Goal: Information Seeking & Learning: Learn about a topic

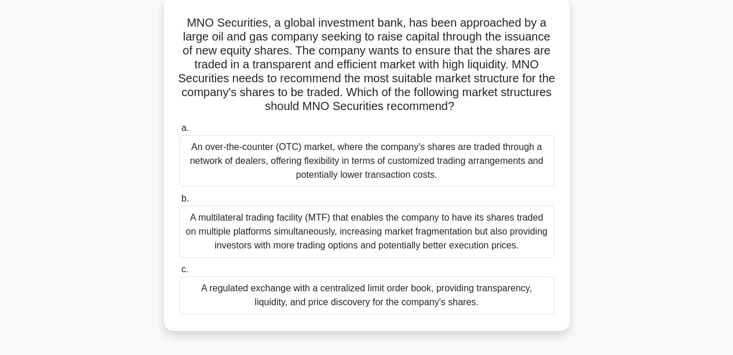
scroll to position [77, 0]
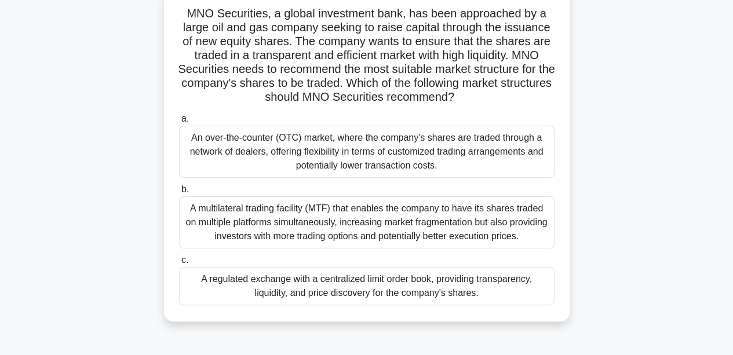
click at [343, 288] on div "A regulated exchange with a centralized limit order book, providing transparenc…" at bounding box center [366, 286] width 375 height 38
click at [179, 264] on input "c. A regulated exchange with a centralized limit order book, providing transpar…" at bounding box center [179, 261] width 0 height 8
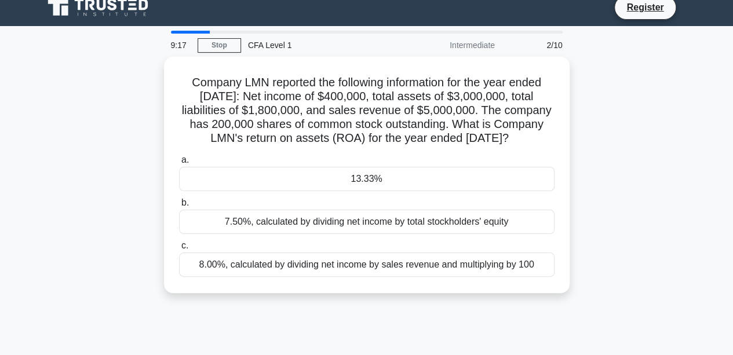
scroll to position [0, 0]
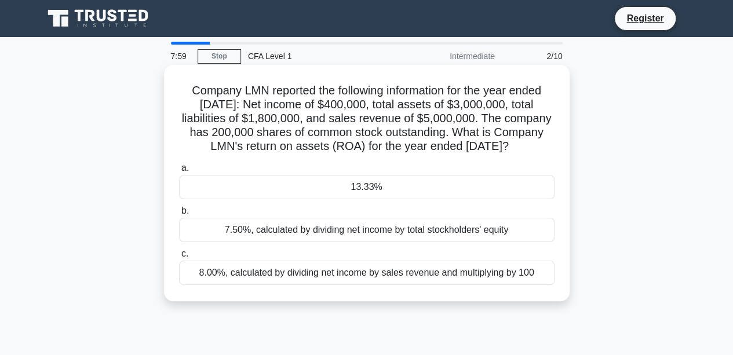
click at [353, 199] on div "13.33%" at bounding box center [366, 187] width 375 height 24
click at [179, 172] on input "a. 13.33%" at bounding box center [179, 168] width 0 height 8
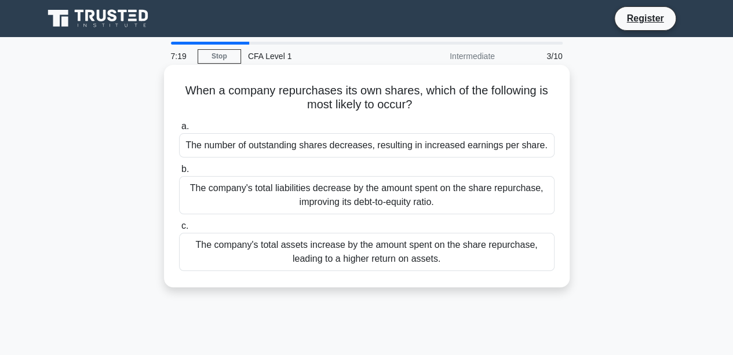
click at [369, 144] on div "The number of outstanding shares decreases, resulting in increased earnings per…" at bounding box center [366, 145] width 375 height 24
click at [179, 130] on input "a. The number of outstanding shares decreases, resulting in increased earnings …" at bounding box center [179, 127] width 0 height 8
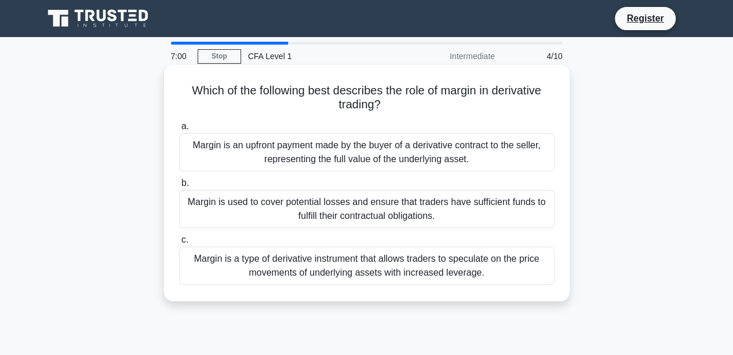
click at [397, 263] on div "Margin is a type of derivative instrument that allows traders to speculate on t…" at bounding box center [366, 266] width 375 height 38
click at [179, 244] on input "c. Margin is a type of derivative instrument that allows traders to speculate o…" at bounding box center [179, 240] width 0 height 8
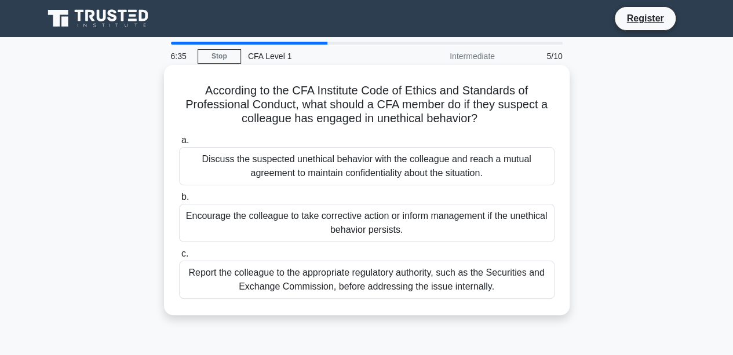
click at [343, 285] on div "Report the colleague to the appropriate regulatory authority, such as the Secur…" at bounding box center [366, 280] width 375 height 38
click at [179, 258] on input "c. Report the colleague to the appropriate regulatory authority, such as the Se…" at bounding box center [179, 254] width 0 height 8
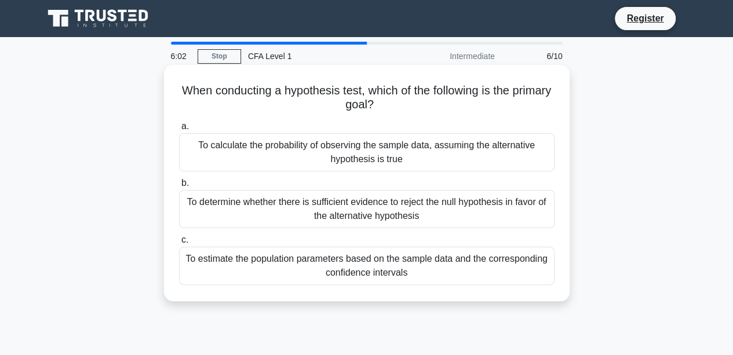
click at [313, 152] on div "To calculate the probability of observing the sample data, assuming the alterna…" at bounding box center [366, 152] width 375 height 38
click at [179, 130] on input "a. To calculate the probability of observing the sample data, assuming the alte…" at bounding box center [179, 127] width 0 height 8
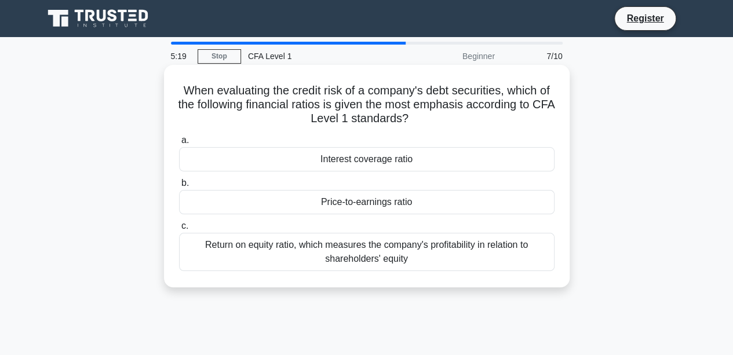
click at [369, 161] on div "Interest coverage ratio" at bounding box center [366, 159] width 375 height 24
click at [179, 144] on input "a. Interest coverage ratio" at bounding box center [179, 141] width 0 height 8
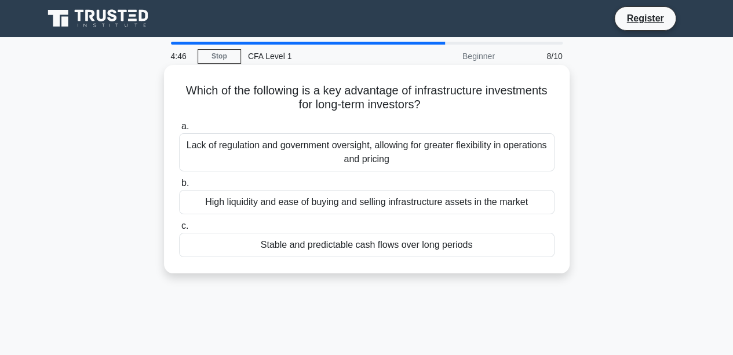
click at [339, 250] on div "Stable and predictable cash flows over long periods" at bounding box center [366, 245] width 375 height 24
click at [179, 230] on input "c. Stable and predictable cash flows over long periods" at bounding box center [179, 226] width 0 height 8
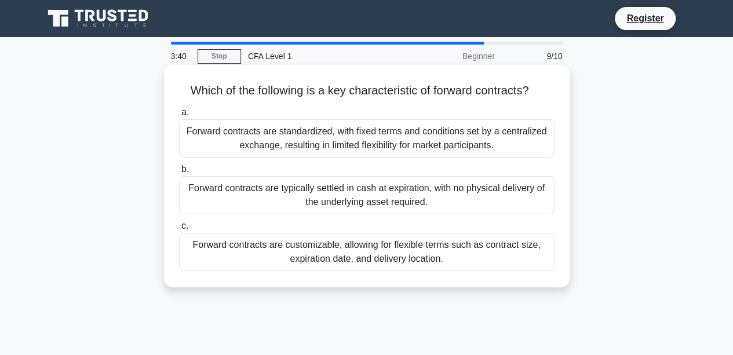
click at [369, 249] on div "Forward contracts are customizable, allowing for flexible terms such as contrac…" at bounding box center [366, 252] width 375 height 38
click at [179, 230] on input "c. Forward contracts are customizable, allowing for flexible terms such as cont…" at bounding box center [179, 226] width 0 height 8
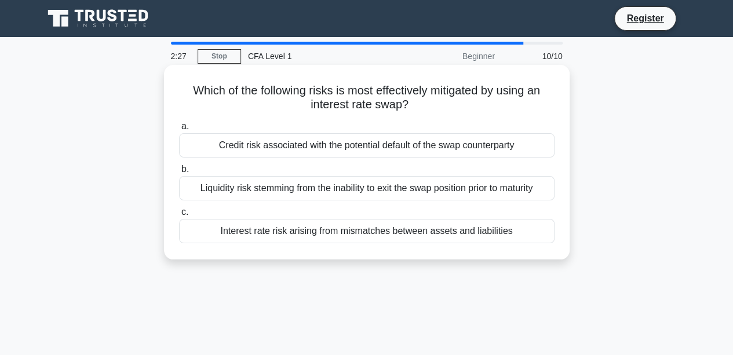
click at [337, 143] on div "Credit risk associated with the potential default of the swap counterparty" at bounding box center [366, 145] width 375 height 24
click at [179, 130] on input "a. Credit risk associated with the potential default of the swap counterparty" at bounding box center [179, 127] width 0 height 8
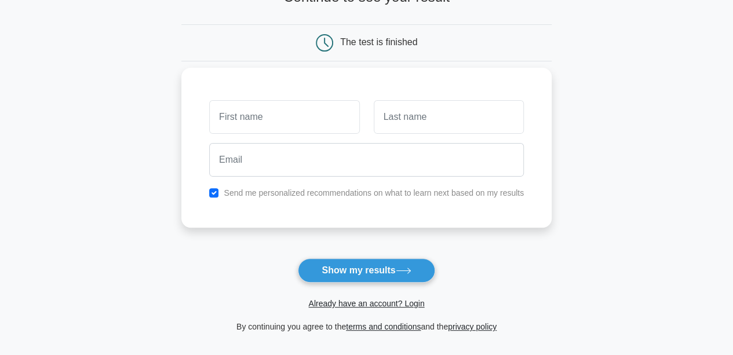
scroll to position [94, 0]
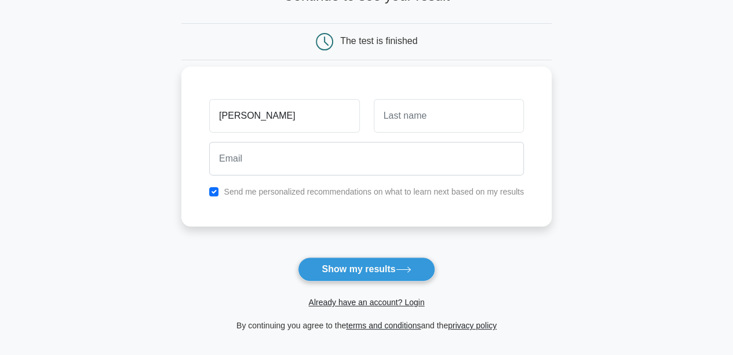
type input "[PERSON_NAME]"
click at [413, 110] on input "text" at bounding box center [449, 116] width 150 height 34
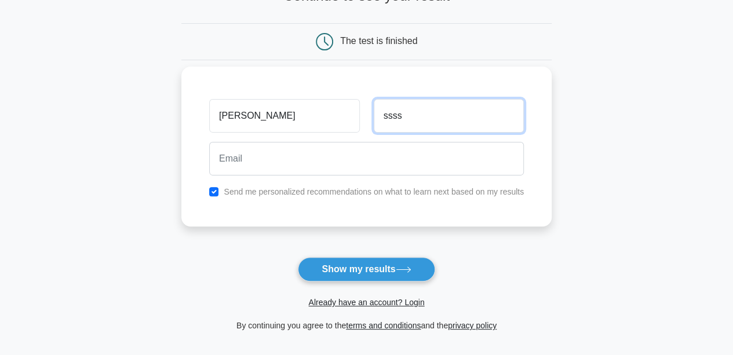
type input "ssss"
click at [227, 190] on label "Send me personalized recommendations on what to learn next based on my results" at bounding box center [374, 191] width 300 height 9
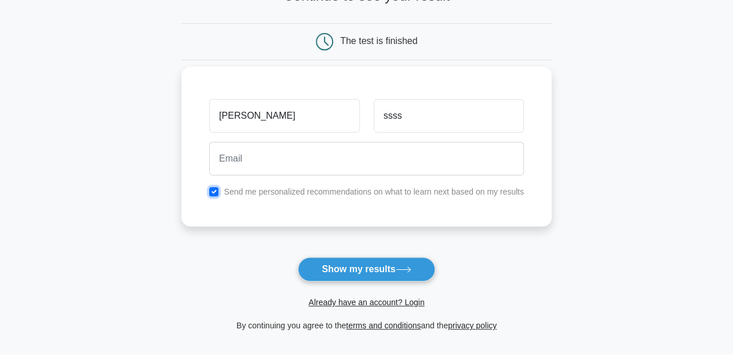
click at [216, 191] on input "checkbox" at bounding box center [213, 191] width 9 height 9
checkbox input "false"
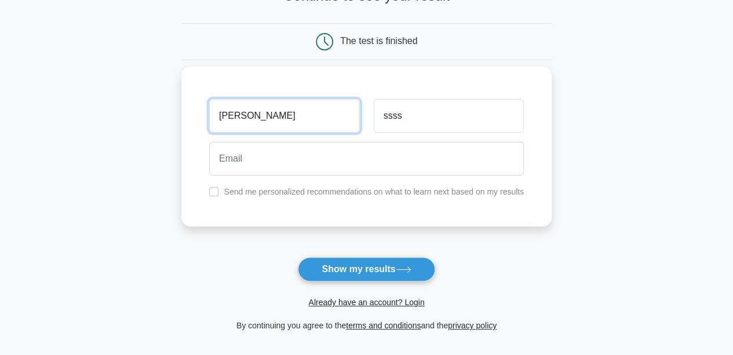
click at [270, 126] on input "Shubham" at bounding box center [284, 116] width 150 height 34
type input "S"
type input "ssss"
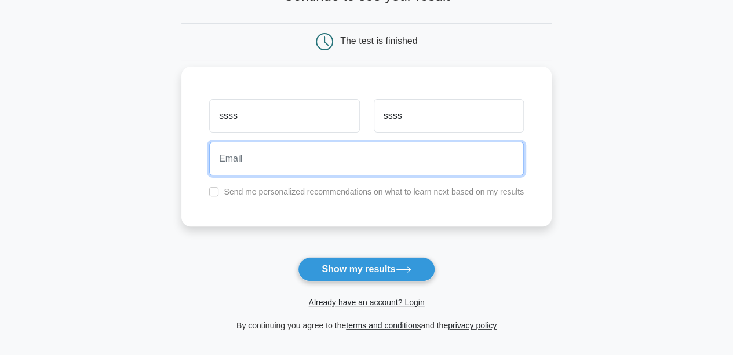
click at [262, 148] on input "email" at bounding box center [366, 159] width 314 height 34
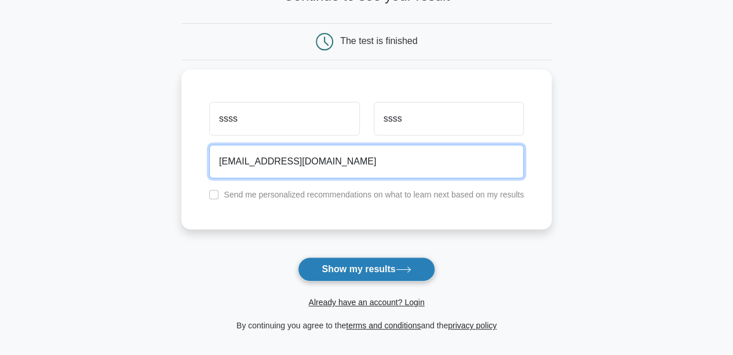
type input "ss.djkdds@gmail.com"
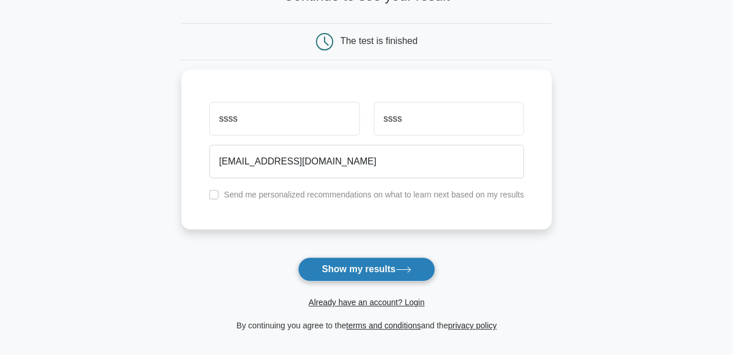
click at [373, 266] on button "Show my results" at bounding box center [366, 269] width 137 height 24
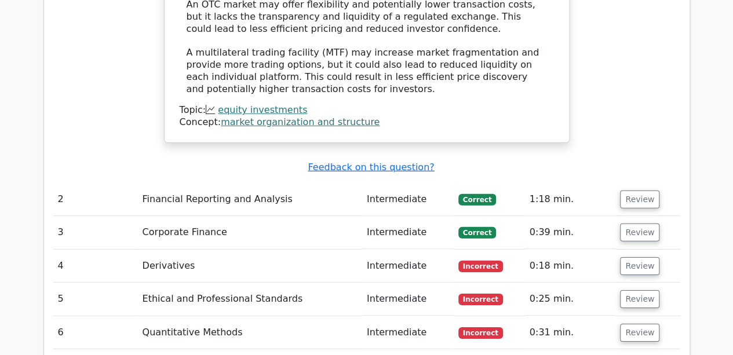
scroll to position [1679, 0]
click at [640, 258] on button "Review" at bounding box center [639, 267] width 39 height 18
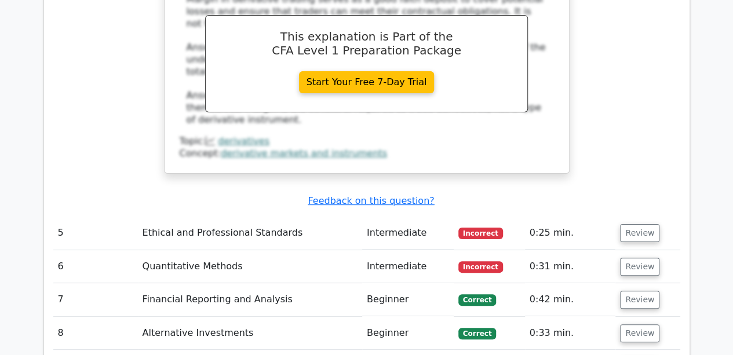
scroll to position [2214, 0]
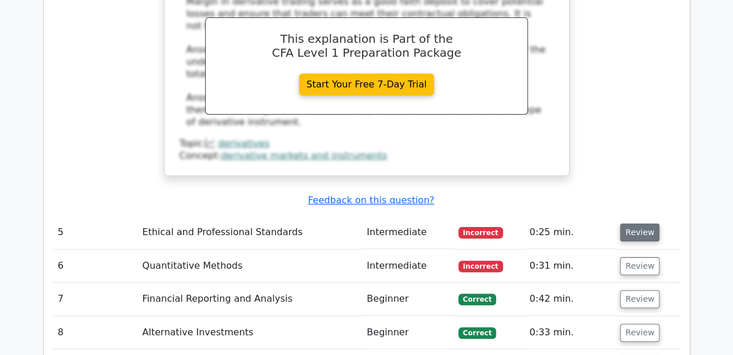
click at [634, 224] on button "Review" at bounding box center [639, 233] width 39 height 18
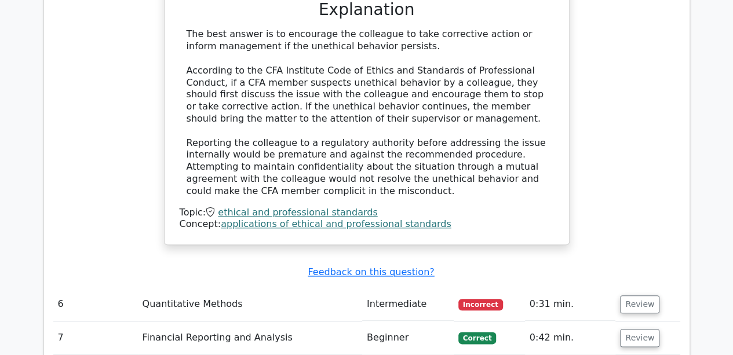
scroll to position [2695, 0]
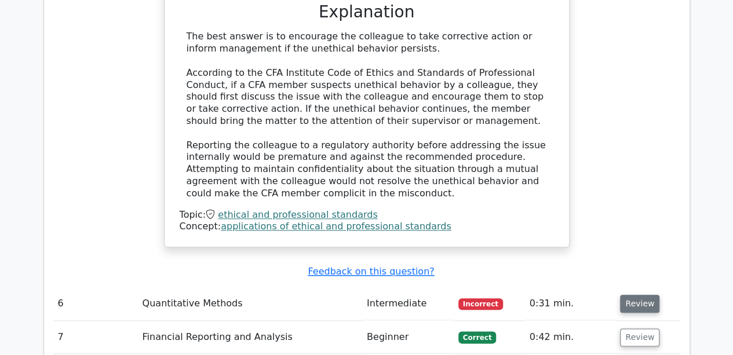
click at [640, 295] on button "Review" at bounding box center [639, 304] width 39 height 18
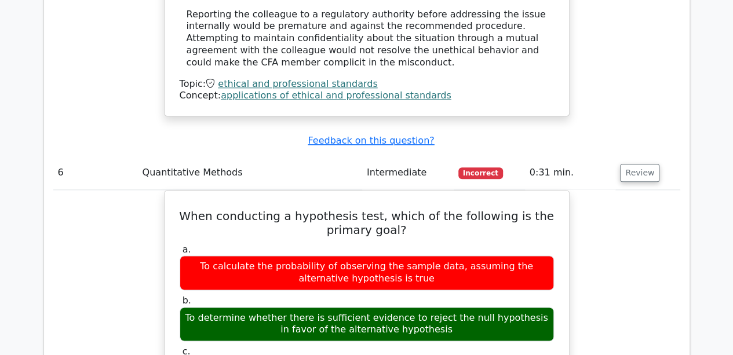
scroll to position [2827, 0]
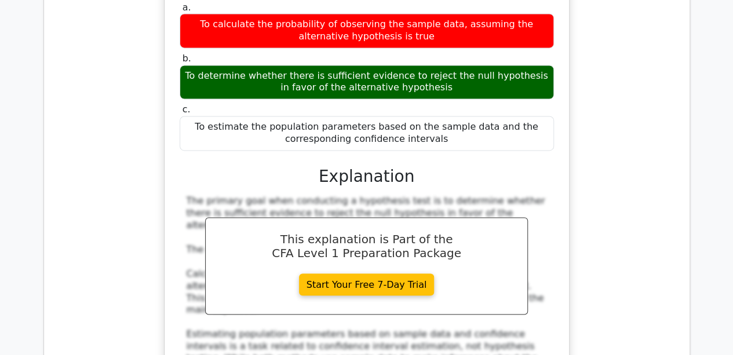
click at [486, 199] on div "The primary goal when conducting a hypothesis test is to determine whether ther…" at bounding box center [366, 285] width 360 height 181
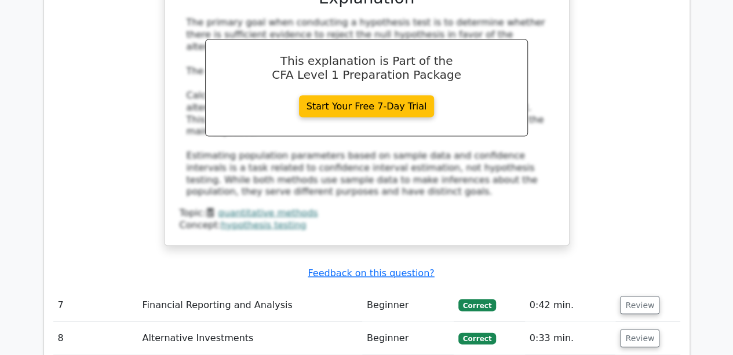
scroll to position [3244, 0]
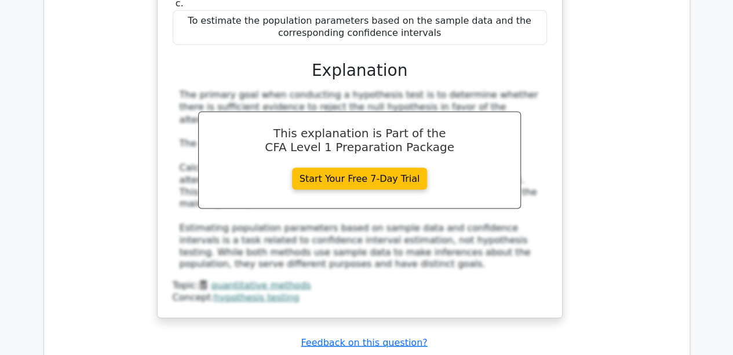
scroll to position [3179, 0]
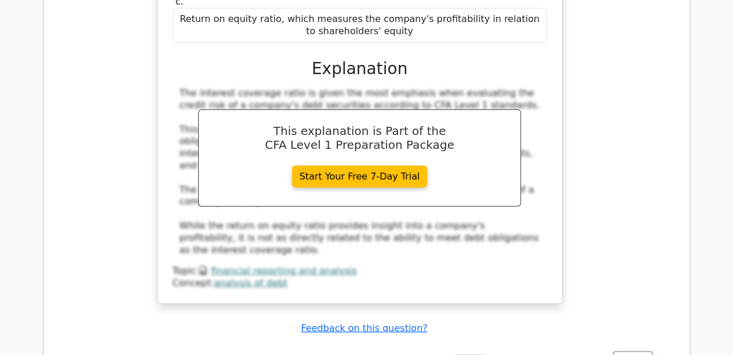
scroll to position [3717, 0]
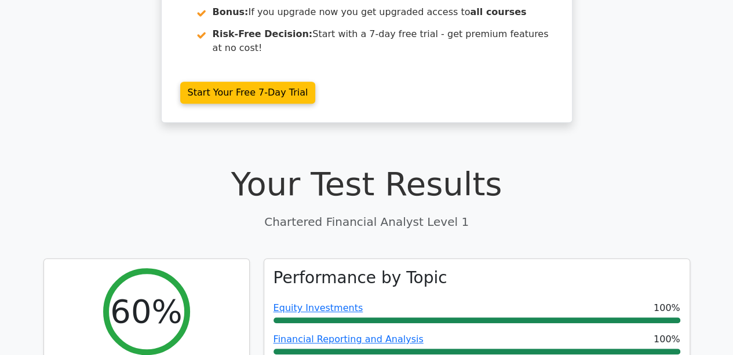
scroll to position [0, 0]
